Goal: Information Seeking & Learning: Learn about a topic

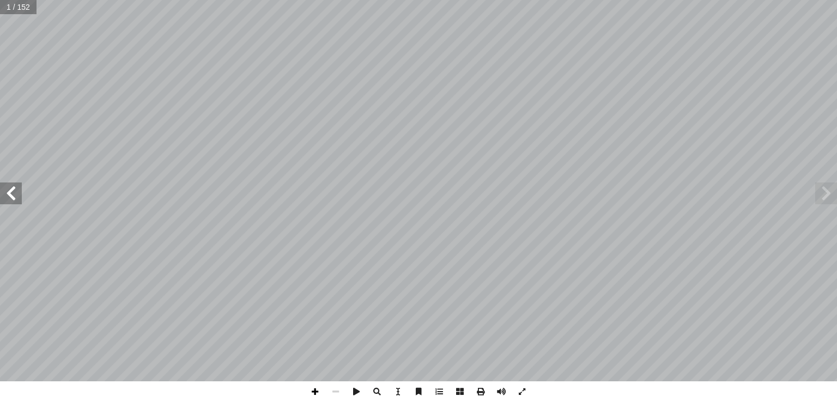
click at [314, 388] on span at bounding box center [314, 391] width 21 height 21
click at [13, 204] on span at bounding box center [11, 193] width 22 height 22
click at [11, 196] on span at bounding box center [11, 193] width 22 height 22
click at [14, 196] on span at bounding box center [11, 193] width 22 height 22
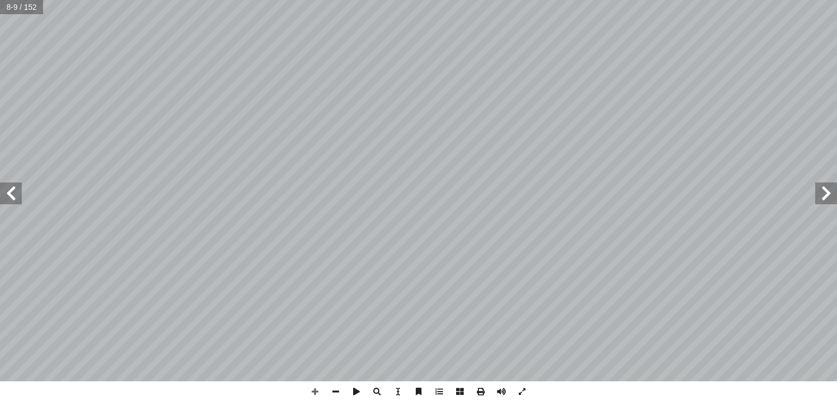
click at [14, 197] on span at bounding box center [11, 193] width 22 height 22
click at [827, 193] on span at bounding box center [826, 193] width 22 height 22
click at [314, 388] on span at bounding box center [314, 391] width 21 height 21
click at [9, 192] on span at bounding box center [11, 193] width 22 height 22
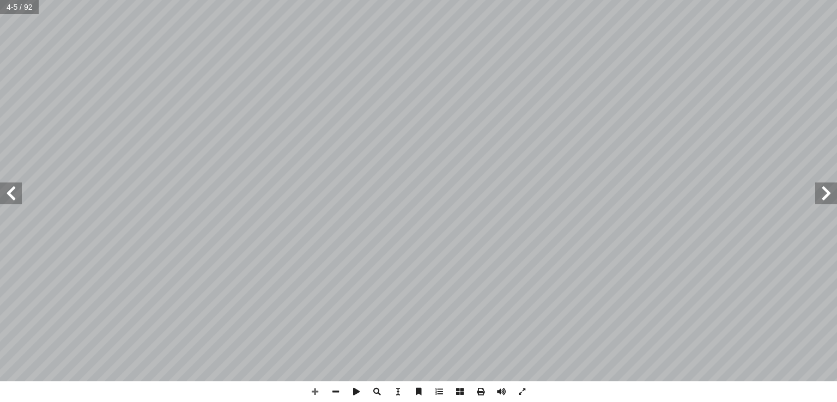
click at [9, 192] on span at bounding box center [11, 193] width 22 height 22
click at [15, 192] on span at bounding box center [11, 193] width 22 height 22
click at [829, 199] on span at bounding box center [826, 193] width 22 height 22
